Goal: Transaction & Acquisition: Purchase product/service

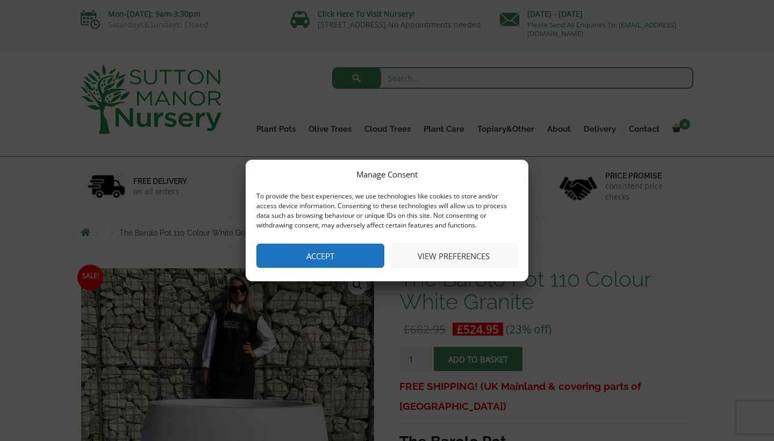
click at [334, 246] on button "Accept" at bounding box center [320, 256] width 128 height 24
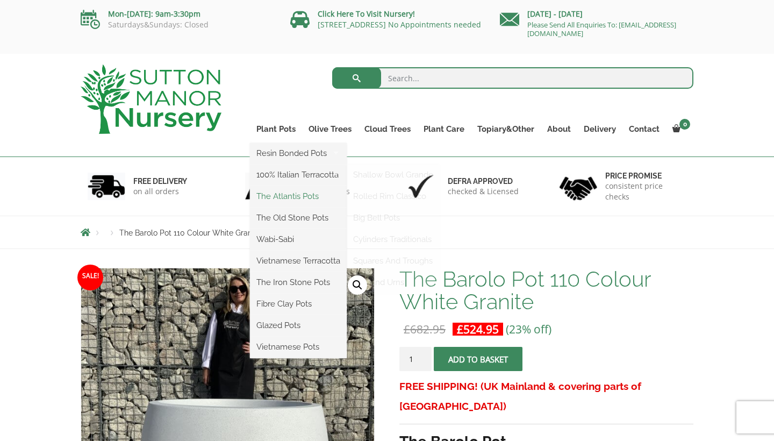
click at [290, 194] on link "The Atlantis Pots" at bounding box center [298, 196] width 97 height 16
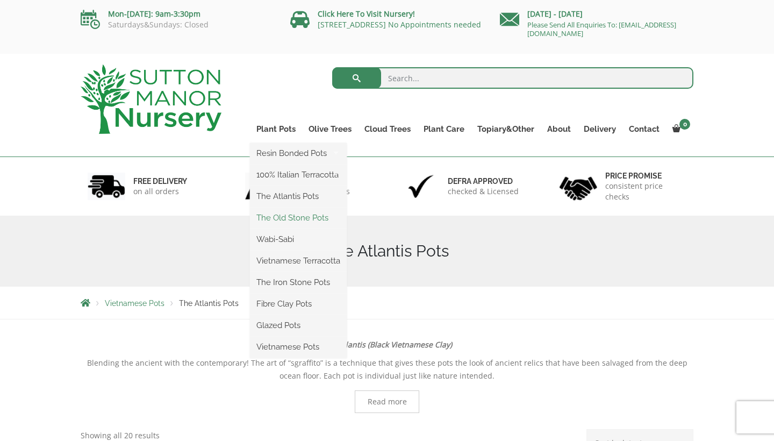
click at [277, 213] on link "The Old Stone Pots" at bounding box center [298, 218] width 97 height 16
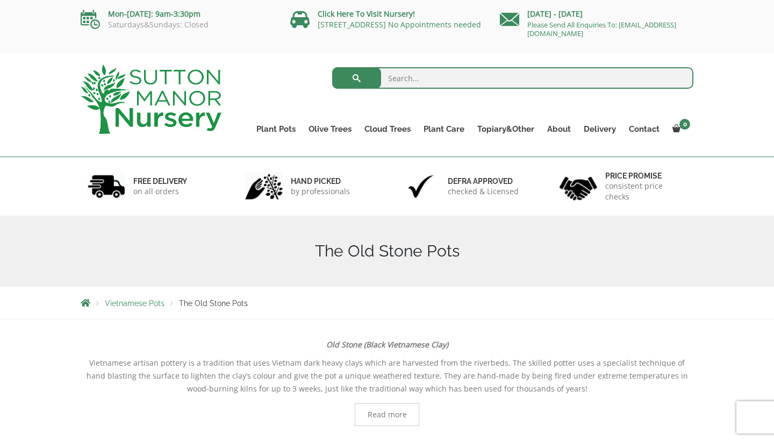
click at [399, 75] on input "search" at bounding box center [513, 78] width 362 height 22
type input "planters"
click at [356, 78] on button "submit" at bounding box center [356, 78] width 49 height 22
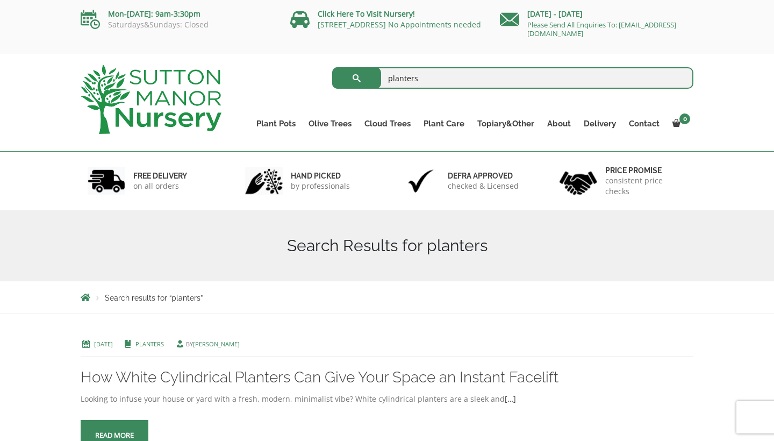
click at [502, 74] on input "planters" at bounding box center [513, 78] width 362 height 22
click at [356, 78] on button "submit" at bounding box center [356, 78] width 49 height 22
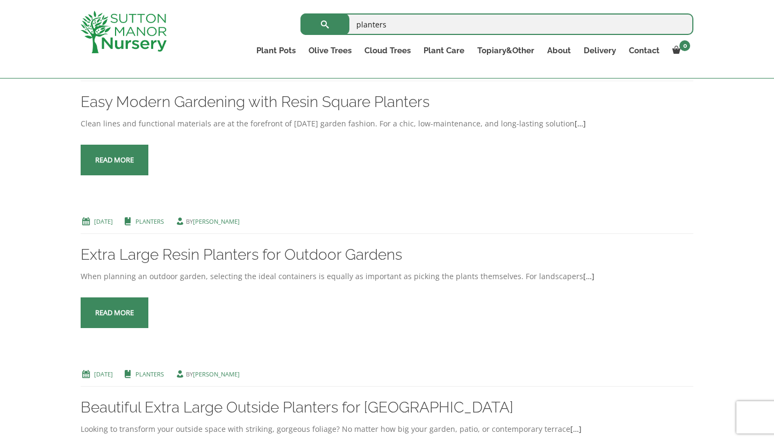
scroll to position [430, 0]
